Goal: Find specific page/section: Find specific page/section

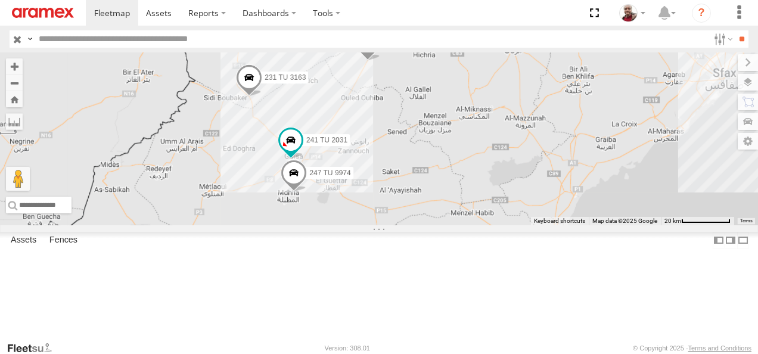
click at [62, 8] on img at bounding box center [43, 13] width 62 height 10
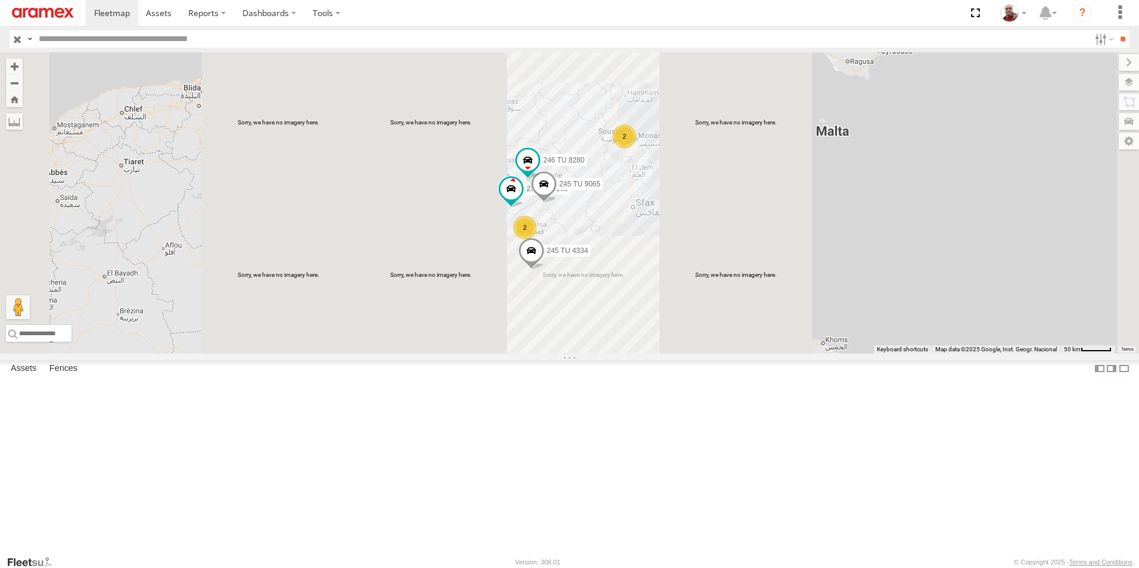
click at [18, 36] on input "button" at bounding box center [17, 38] width 15 height 17
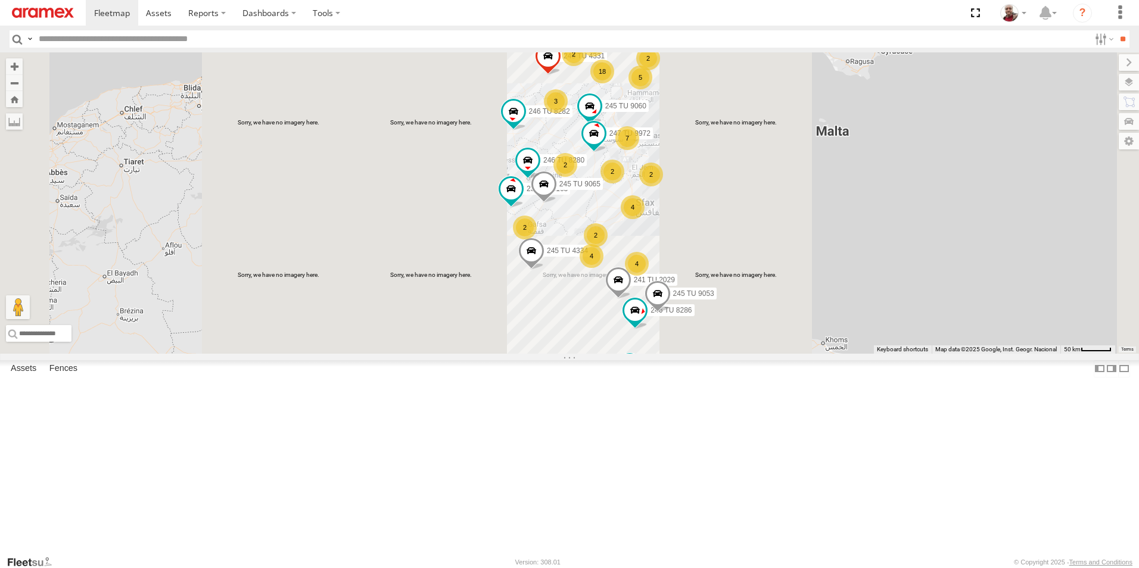
click at [133, 36] on input "text" at bounding box center [562, 38] width 1056 height 17
type input "****"
click at [757, 30] on input "**" at bounding box center [1123, 38] width 14 height 17
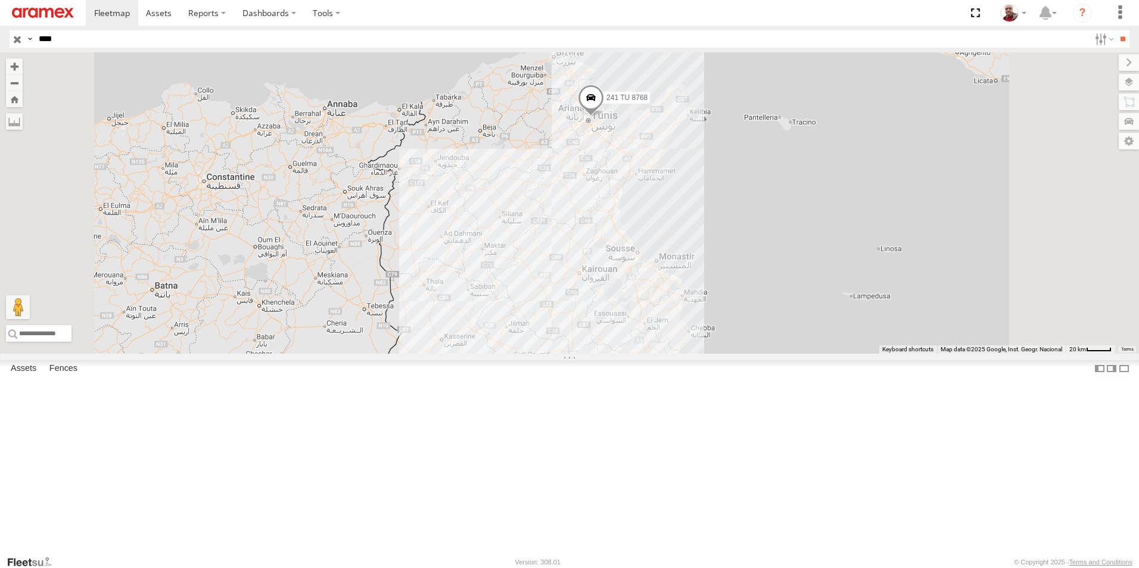
drag, startPoint x: 751, startPoint y: 179, endPoint x: 717, endPoint y: 354, distance: 177.9
click at [717, 353] on div "241 TU 8768" at bounding box center [569, 202] width 1139 height 301
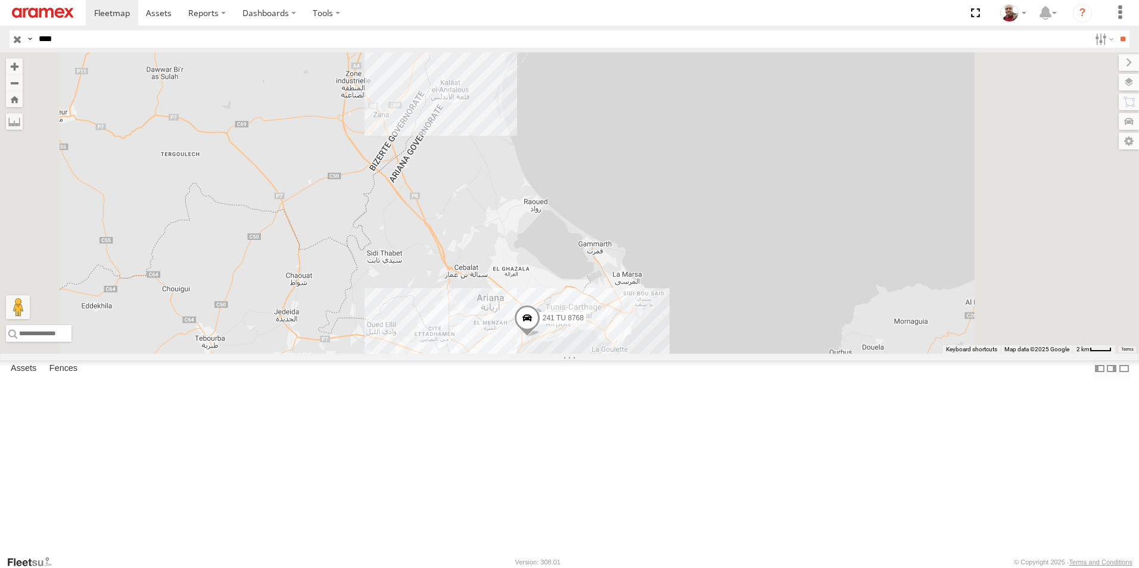
drag, startPoint x: 702, startPoint y: 511, endPoint x: 658, endPoint y: 331, distance: 185.3
click at [658, 332] on div "241 TU 8768" at bounding box center [569, 202] width 1139 height 301
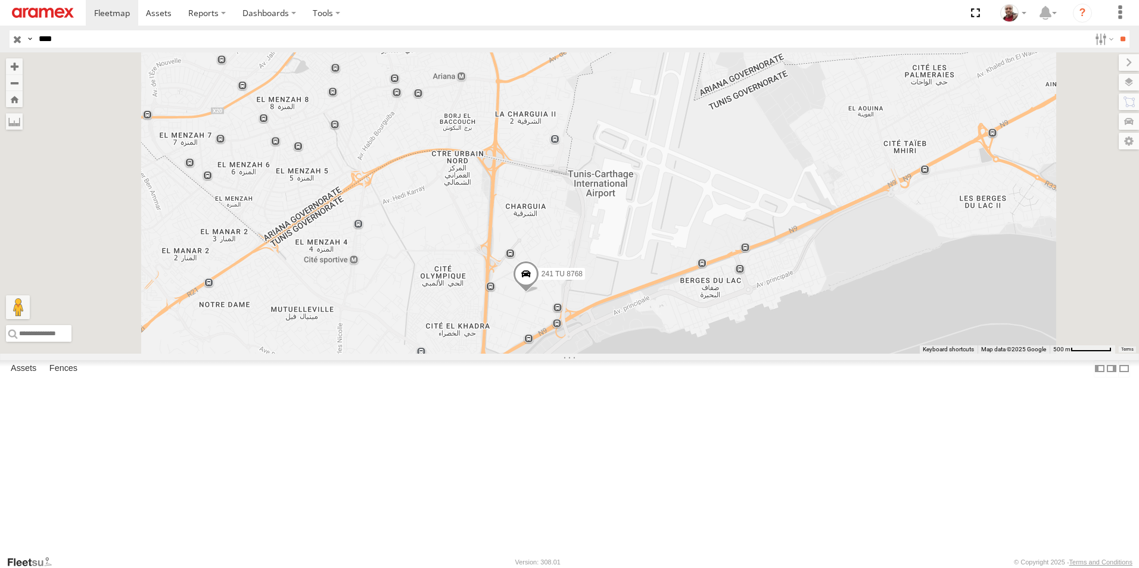
drag, startPoint x: 646, startPoint y: 278, endPoint x: 666, endPoint y: 290, distance: 23.5
click at [666, 290] on div "241 TU 8768" at bounding box center [569, 202] width 1139 height 301
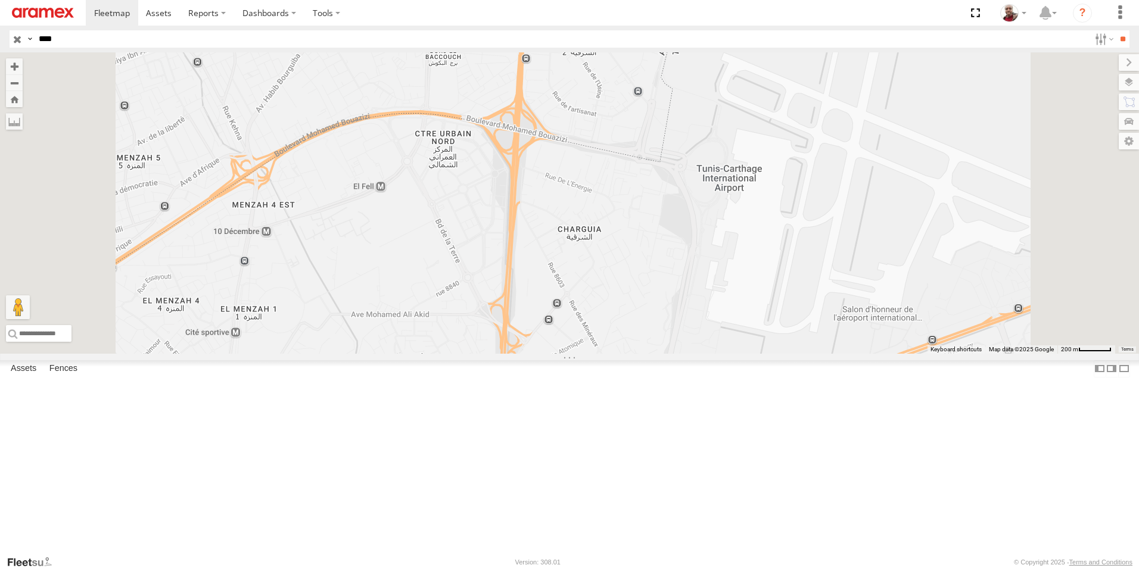
click at [17, 37] on input "button" at bounding box center [17, 38] width 15 height 17
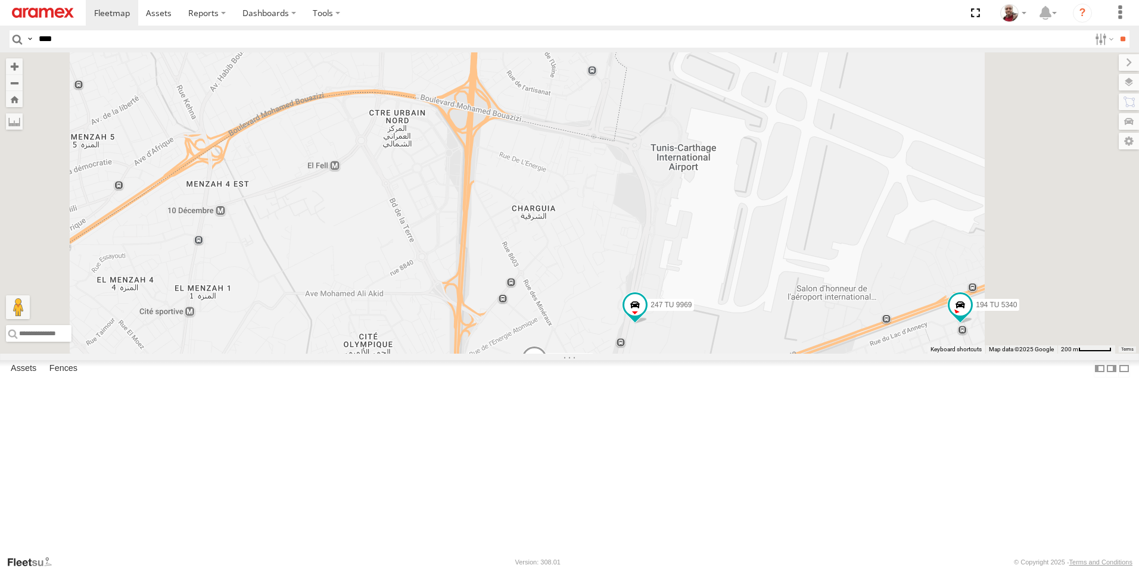
drag, startPoint x: 766, startPoint y: 342, endPoint x: 692, endPoint y: 285, distance: 93.0
click at [692, 285] on div "247 TU 9969 241 TU 8768 194 TU 5340" at bounding box center [569, 202] width 1139 height 301
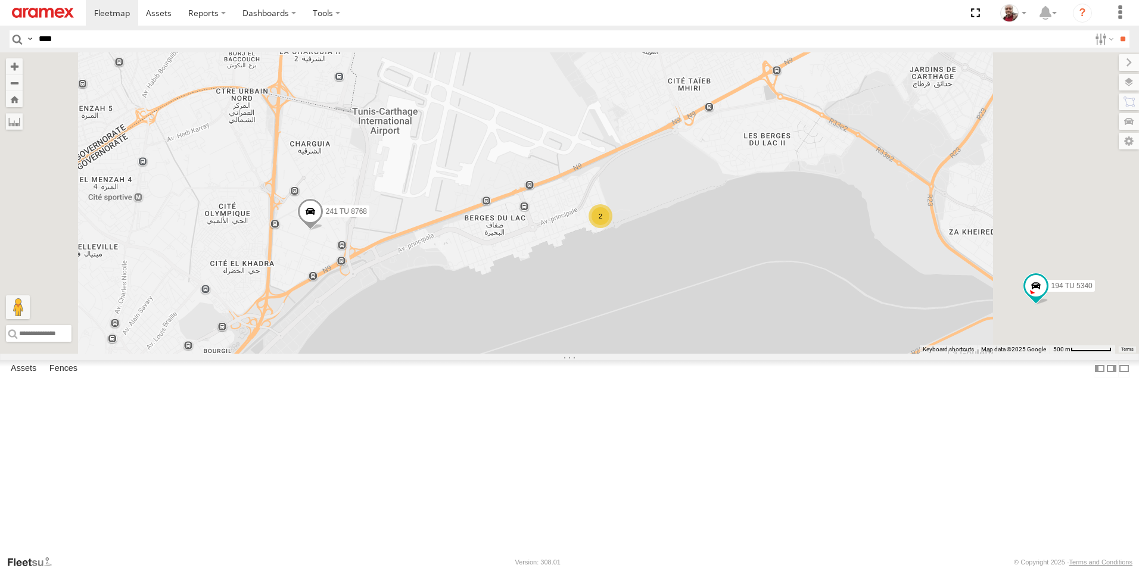
click at [613, 228] on div "2" at bounding box center [601, 216] width 24 height 24
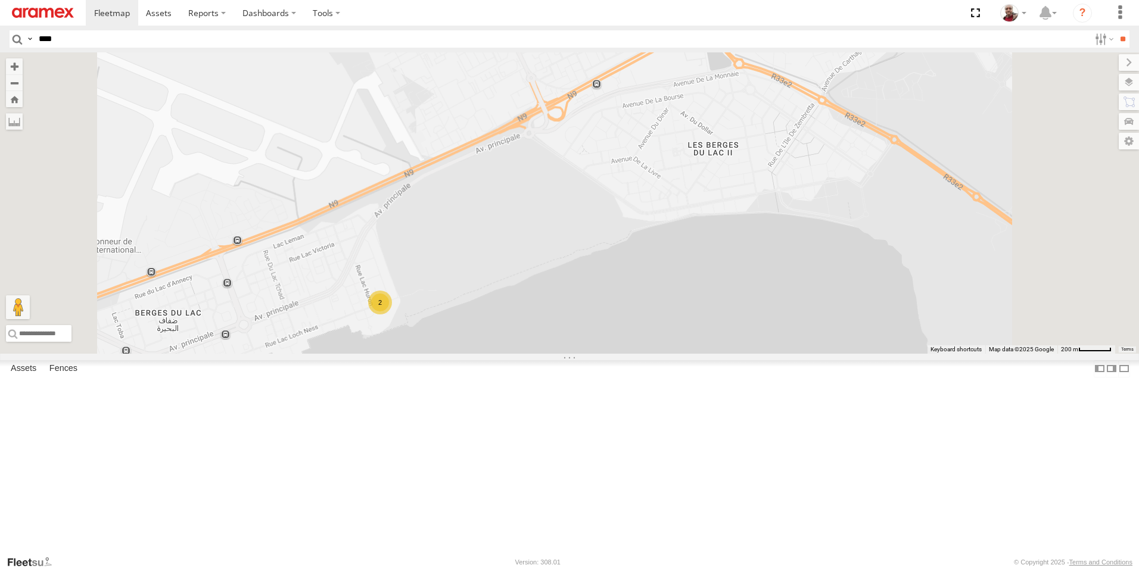
drag, startPoint x: 391, startPoint y: 450, endPoint x: 609, endPoint y: 318, distance: 254.2
click at [603, 323] on div "241 TU 8770 241 TU 8768 247 TU 9970 246 TU 8281 194 TU 5340 2" at bounding box center [569, 202] width 1139 height 301
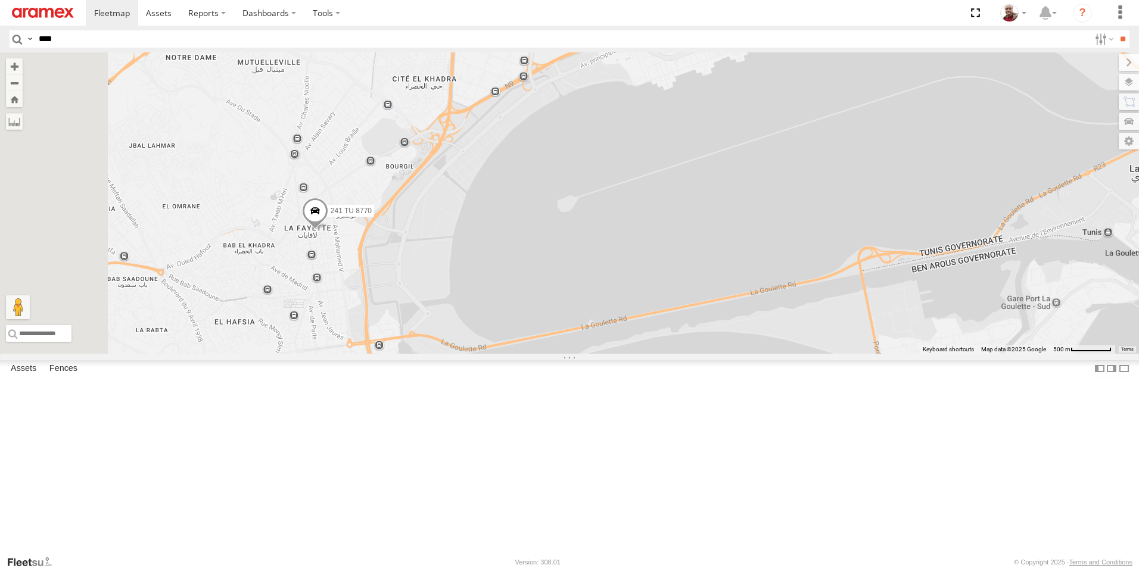
drag, startPoint x: 451, startPoint y: 408, endPoint x: 660, endPoint y: 259, distance: 256.4
click at [658, 261] on div "241 TU 8770 241 TU 8768 247 TU 9970 246 TU 8281 194 TU 5340 2" at bounding box center [569, 202] width 1139 height 301
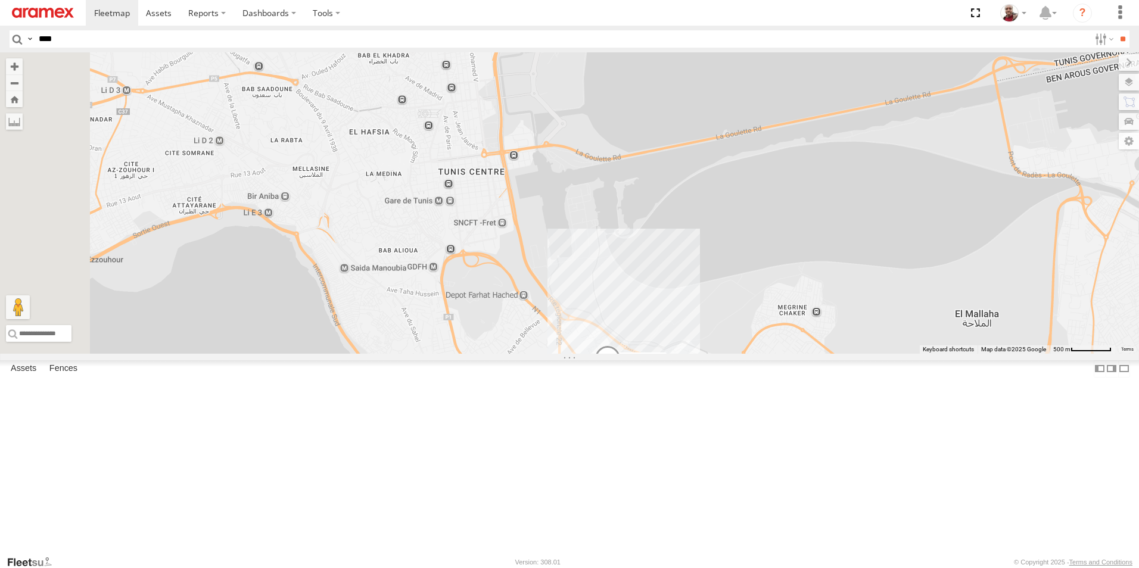
drag, startPoint x: 648, startPoint y: 315, endPoint x: 594, endPoint y: 285, distance: 61.6
click at [594, 285] on div "241 TU 8770 241 TU 8768 247 TU 9970 246 TU 8281 194 TU 5340 2 234 TU 2632" at bounding box center [569, 202] width 1139 height 301
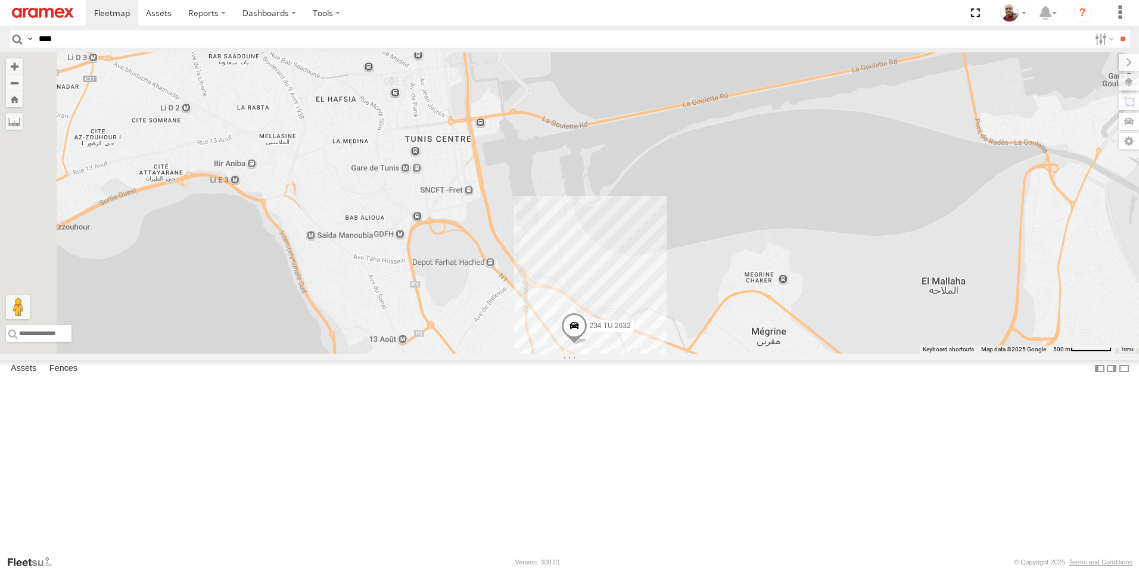
drag, startPoint x: 638, startPoint y: 325, endPoint x: 623, endPoint y: 304, distance: 25.3
click at [623, 304] on div "241 TU 8770 241 TU 8768 247 TU 9970 246 TU 8281 194 TU 5340 2 234 TU 2632" at bounding box center [569, 202] width 1139 height 301
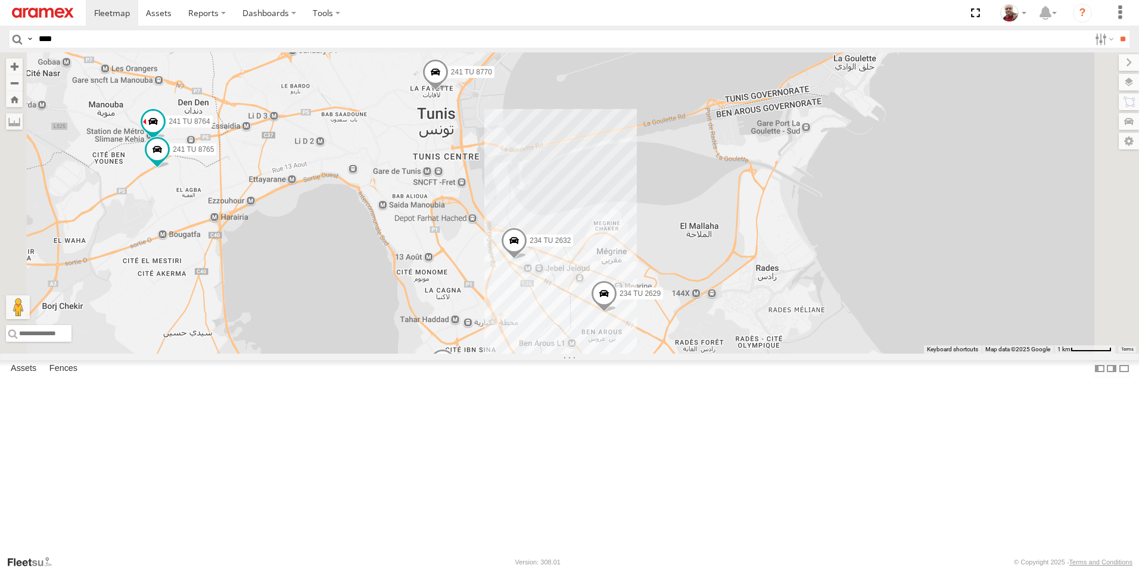
click at [142, 42] on input "****" at bounding box center [562, 38] width 1056 height 17
type input "****"
click at [757, 30] on input "**" at bounding box center [1123, 38] width 14 height 17
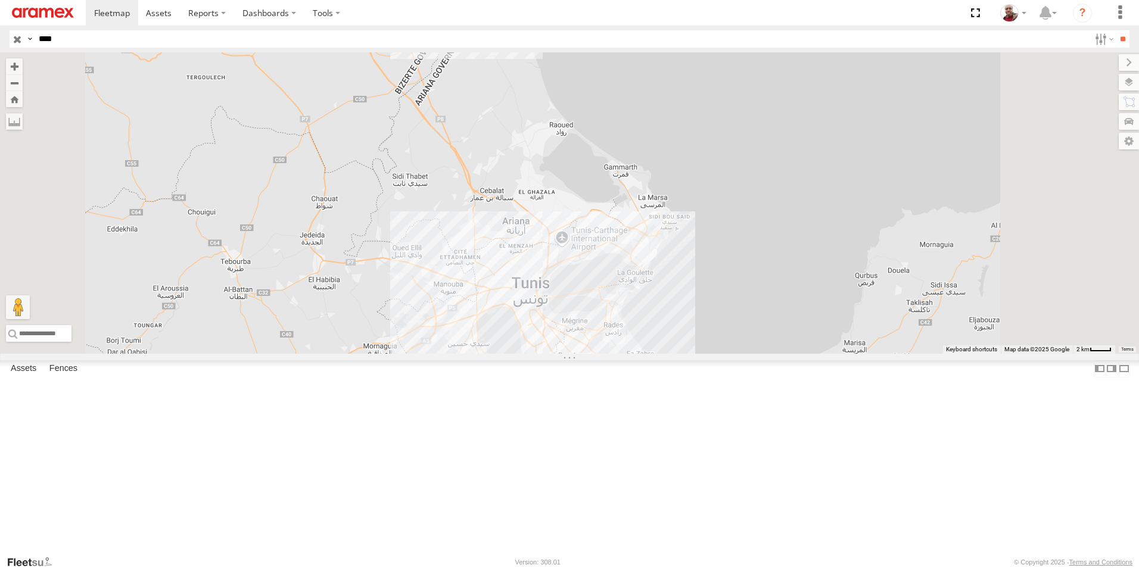
drag, startPoint x: 738, startPoint y: 468, endPoint x: 582, endPoint y: 129, distance: 373.5
click at [585, 136] on div at bounding box center [569, 202] width 1139 height 301
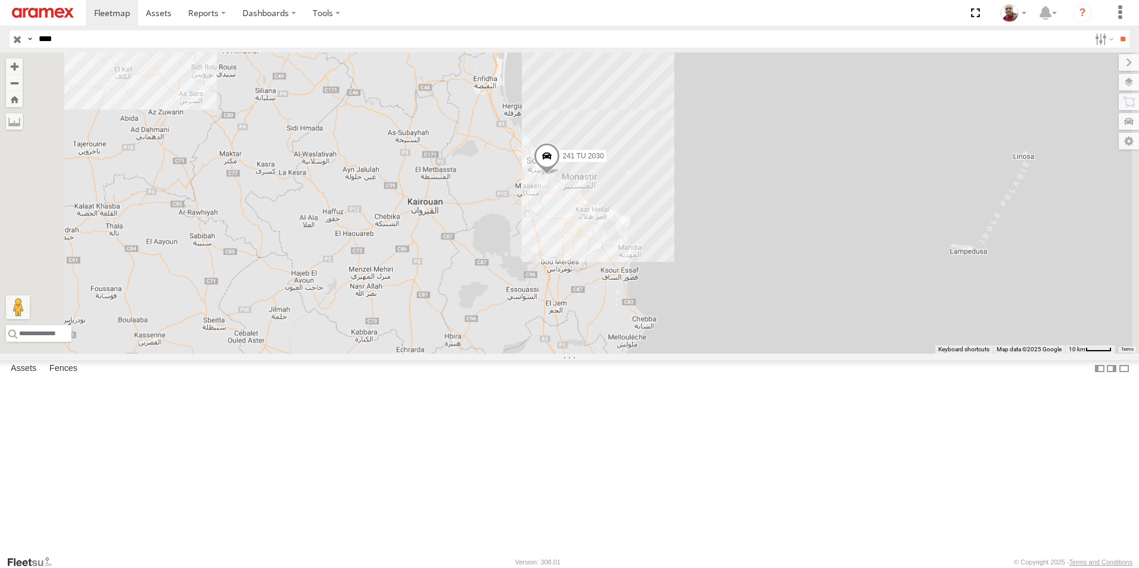
drag, startPoint x: 645, startPoint y: 403, endPoint x: 612, endPoint y: 245, distance: 161.8
click at [612, 245] on div "241 TU 2030" at bounding box center [569, 202] width 1139 height 301
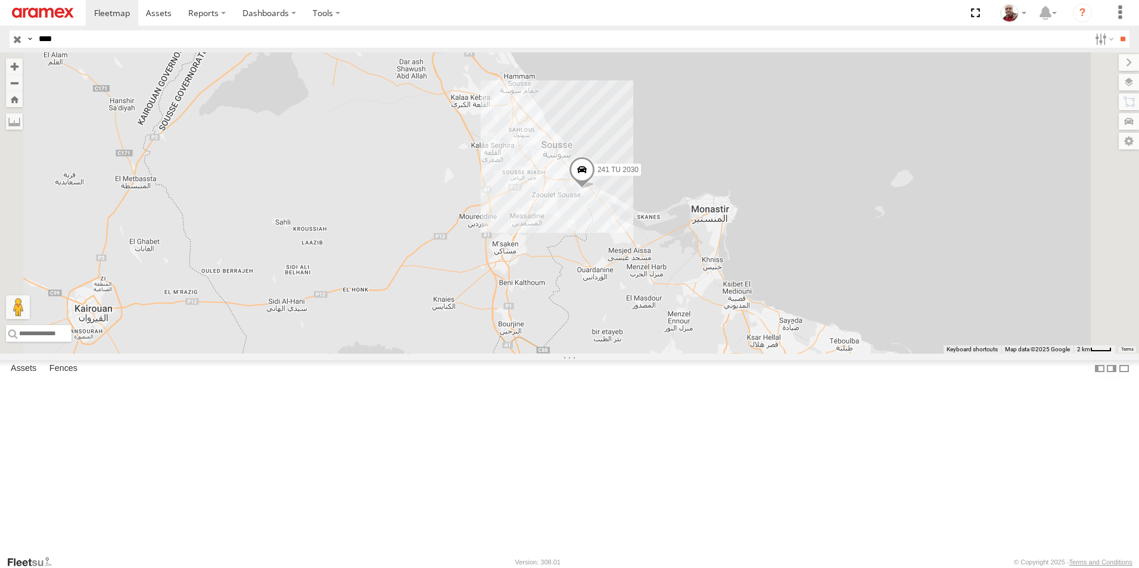
drag, startPoint x: 13, startPoint y: 38, endPoint x: 21, endPoint y: 55, distance: 18.9
click at [13, 38] on input "button" at bounding box center [17, 38] width 15 height 17
click at [67, 353] on label "Fences" at bounding box center [63, 368] width 40 height 17
click at [0, 0] on div "Nabeul branch" at bounding box center [0, 0] width 0 height 0
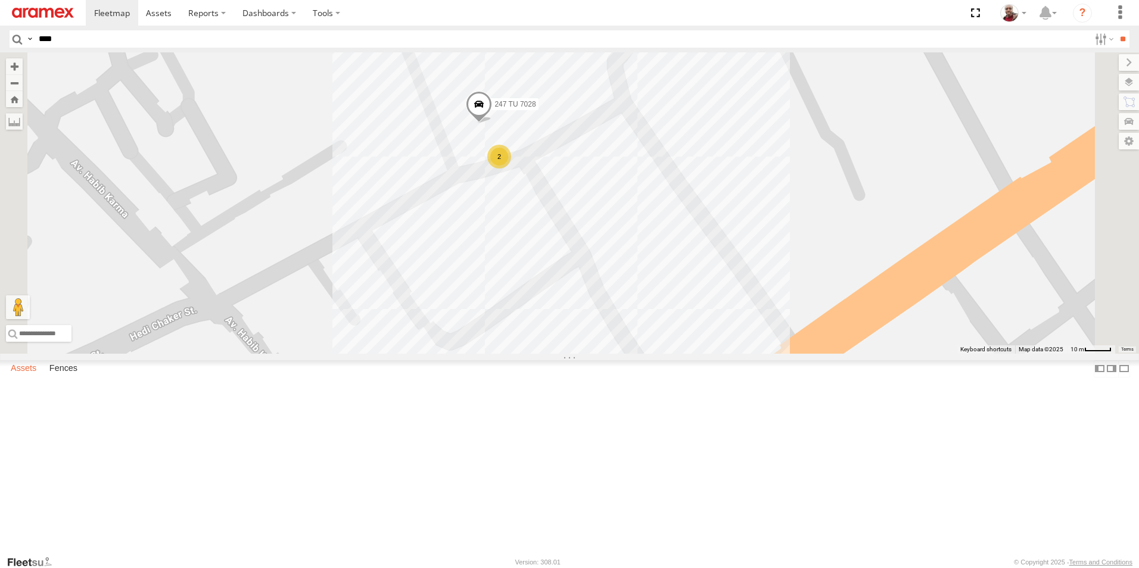
click at [20, 353] on label "Assets" at bounding box center [24, 368] width 38 height 17
click at [138, 40] on input "****" at bounding box center [562, 38] width 1056 height 17
type input "****"
click at [757, 30] on input "**" at bounding box center [1123, 38] width 14 height 17
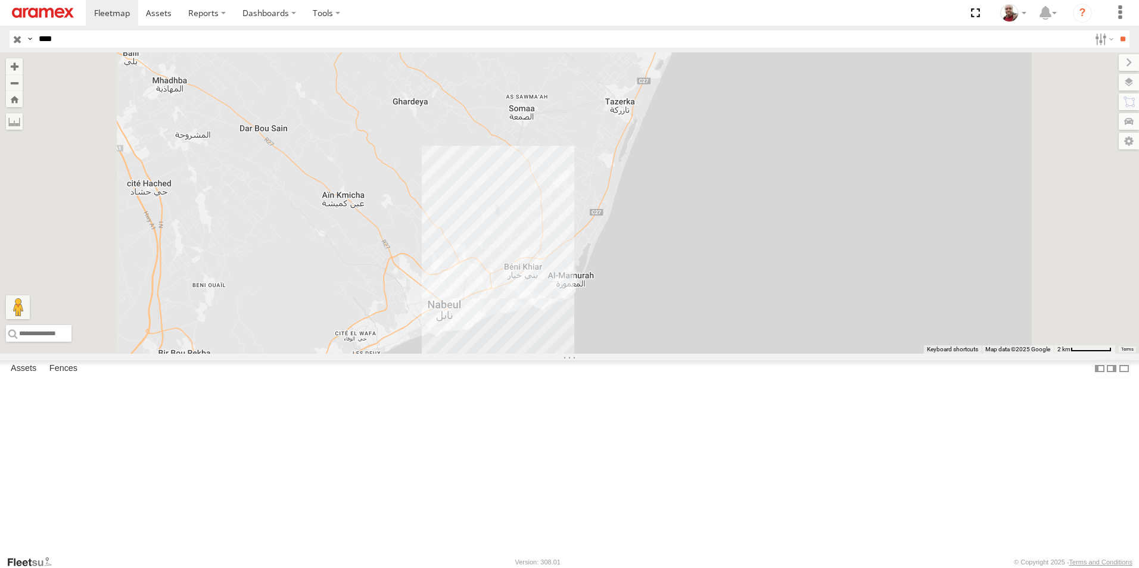
drag, startPoint x: 620, startPoint y: 285, endPoint x: 649, endPoint y: 336, distance: 58.7
click at [648, 350] on div at bounding box center [569, 202] width 1139 height 301
drag, startPoint x: 646, startPoint y: 282, endPoint x: 663, endPoint y: 388, distance: 107.9
click at [663, 353] on div at bounding box center [569, 202] width 1139 height 301
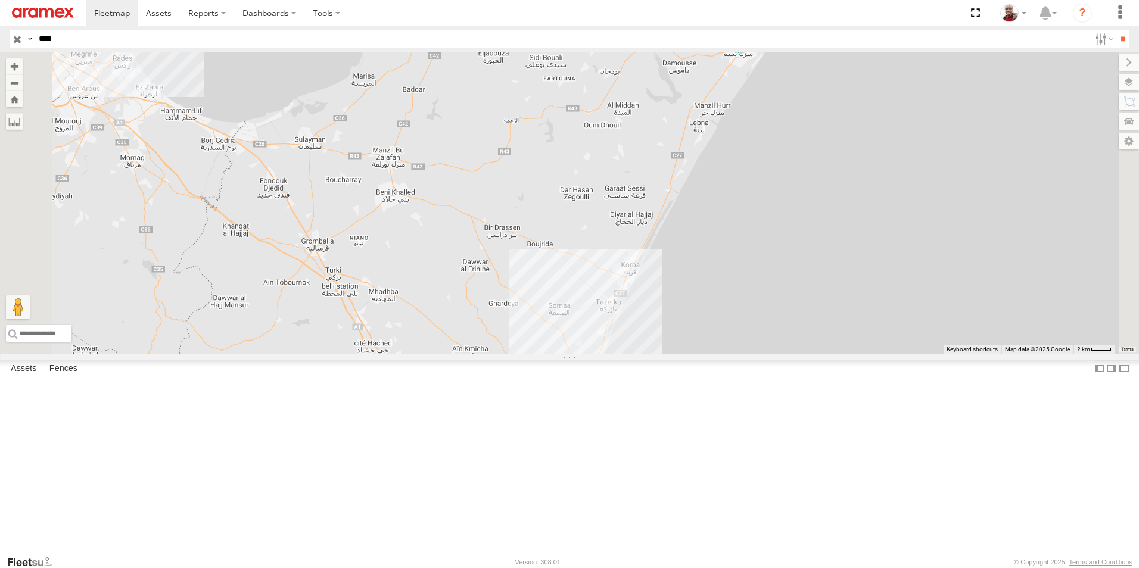
drag, startPoint x: 668, startPoint y: 304, endPoint x: 685, endPoint y: 381, distance: 78.7
click at [685, 353] on div "241 TU 8769" at bounding box center [569, 202] width 1139 height 301
click at [16, 37] on input "button" at bounding box center [17, 38] width 15 height 17
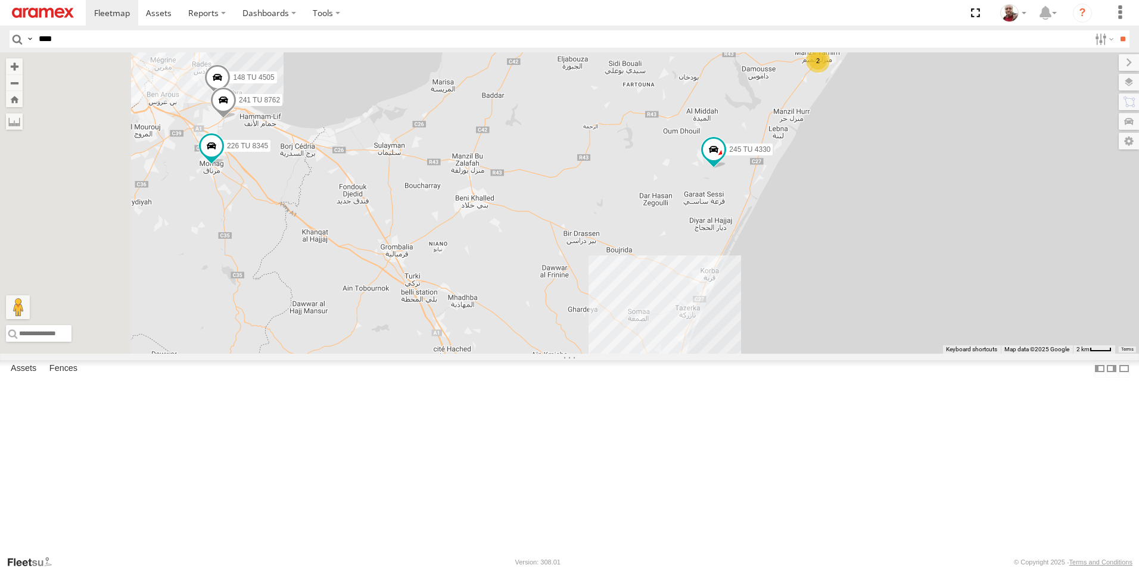
drag, startPoint x: 521, startPoint y: 193, endPoint x: 558, endPoint y: 195, distance: 37.0
click at [558, 195] on div "245 TU 4330 2 148 TU 4505 226 TU 8345 3 247 TU 9970 246 TU 8281 241 TU 8762 194…" at bounding box center [569, 202] width 1139 height 301
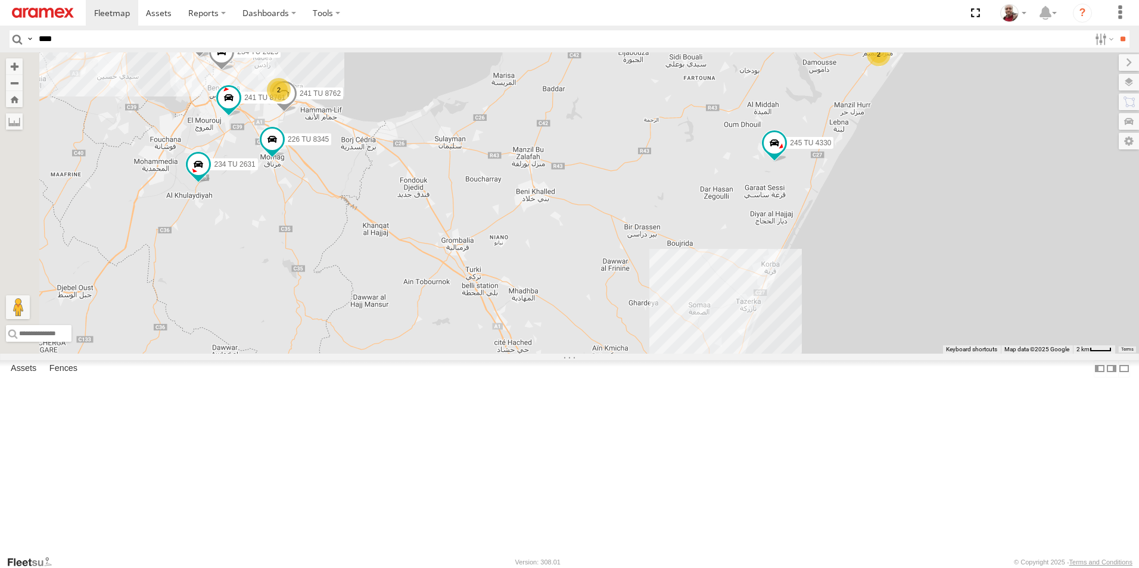
drag, startPoint x: 504, startPoint y: 272, endPoint x: 564, endPoint y: 265, distance: 60.5
click at [564, 265] on div "245 TU 4330 2 2 226 TU 8345 3 247 TU 9970 246 TU 8281 241 TU 8762 194 TU 5340 2…" at bounding box center [569, 202] width 1139 height 301
